Goal: Find specific page/section

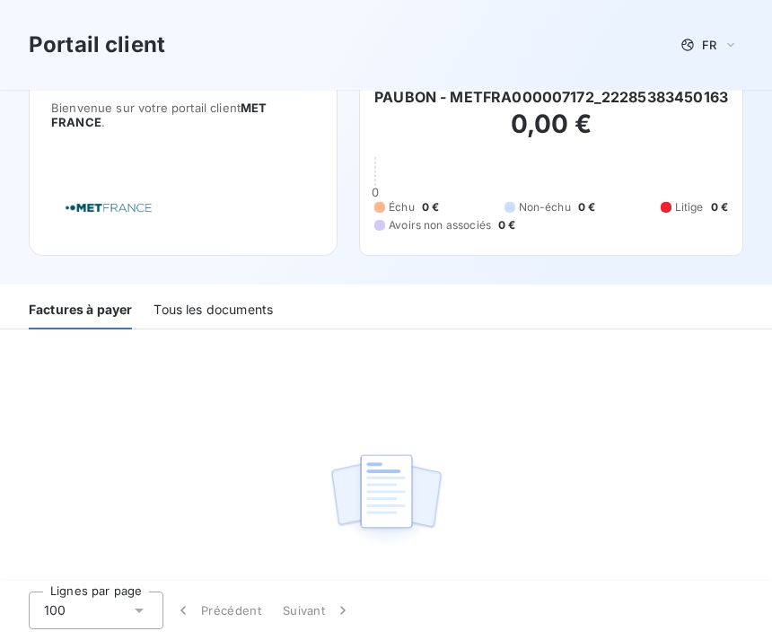
scroll to position [19, 0]
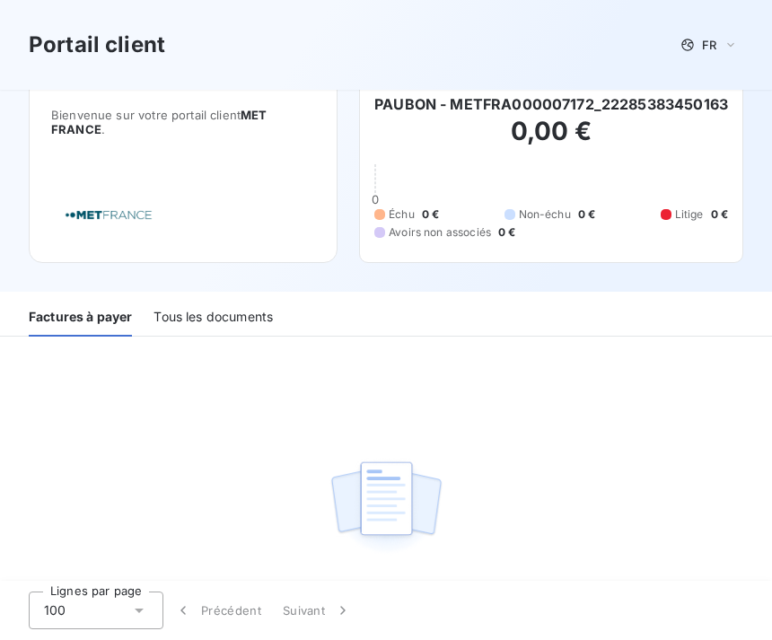
click at [228, 318] on div "Tous les documents" at bounding box center [213, 318] width 119 height 38
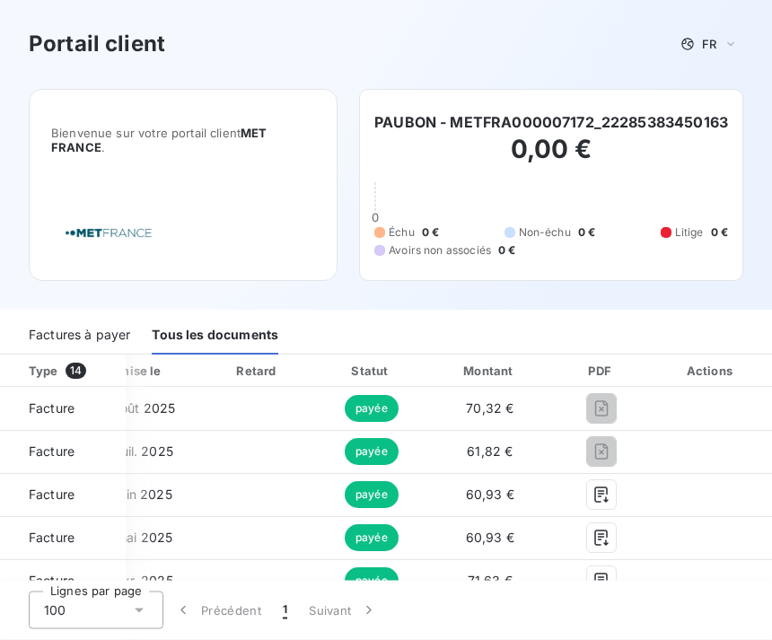
scroll to position [0, 288]
click at [282, 452] on td at bounding box center [257, 452] width 115 height 43
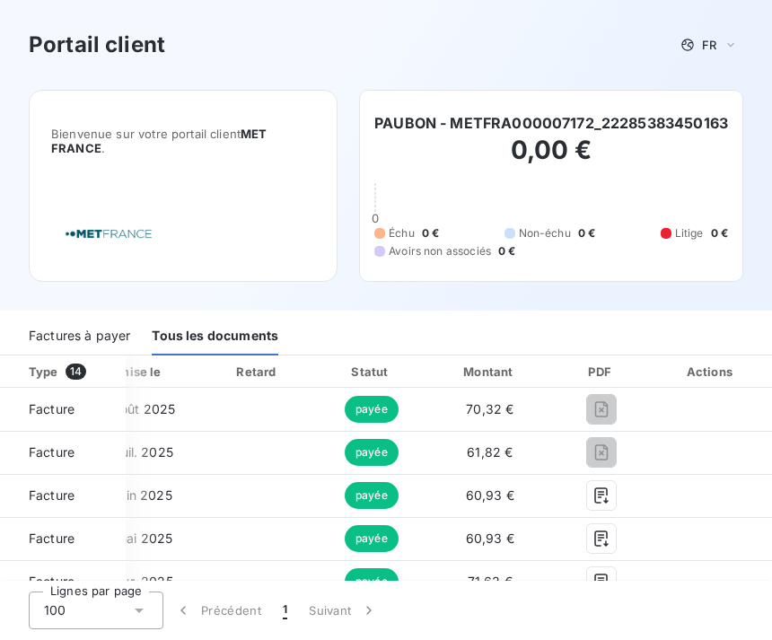
click at [171, 407] on span "8 août 2025" at bounding box center [138, 408] width 75 height 15
